Goal: Transaction & Acquisition: Purchase product/service

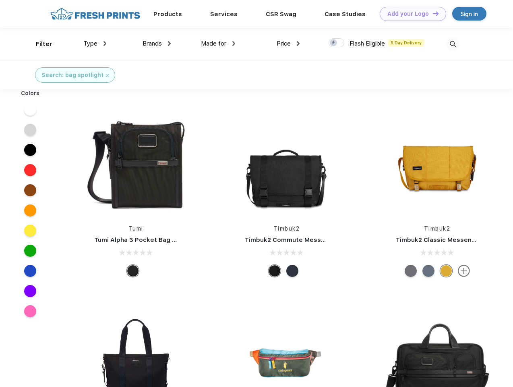
click at [410, 14] on link "Add your Logo Design Tool" at bounding box center [413, 14] width 66 height 14
click at [0, 0] on div "Design Tool" at bounding box center [0, 0] width 0 height 0
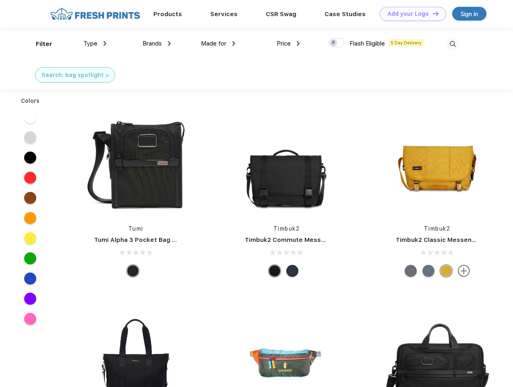
click at [432, 13] on link "Add your Logo Design Tool" at bounding box center [413, 14] width 66 height 14
click at [39, 44] on div "Filter" at bounding box center [44, 43] width 17 height 9
click at [95, 44] on span "Type" at bounding box center [90, 43] width 14 height 7
click at [157, 44] on span "Brands" at bounding box center [152, 43] width 19 height 7
click at [218, 44] on span "Made for" at bounding box center [213, 43] width 25 height 7
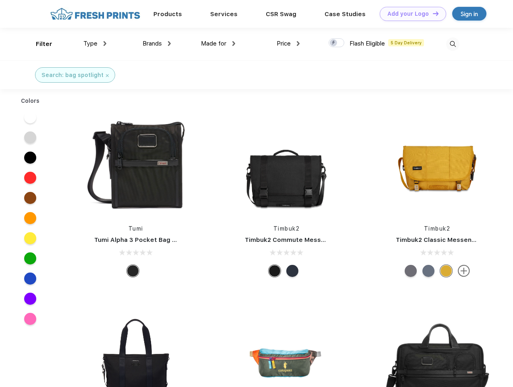
click at [288, 44] on span "Price" at bounding box center [284, 43] width 14 height 7
click at [337, 43] on div at bounding box center [337, 42] width 16 height 9
click at [334, 43] on input "checkbox" at bounding box center [331, 40] width 5 height 5
click at [453, 44] on img at bounding box center [452, 43] width 13 height 13
